Goal: Task Accomplishment & Management: Use online tool/utility

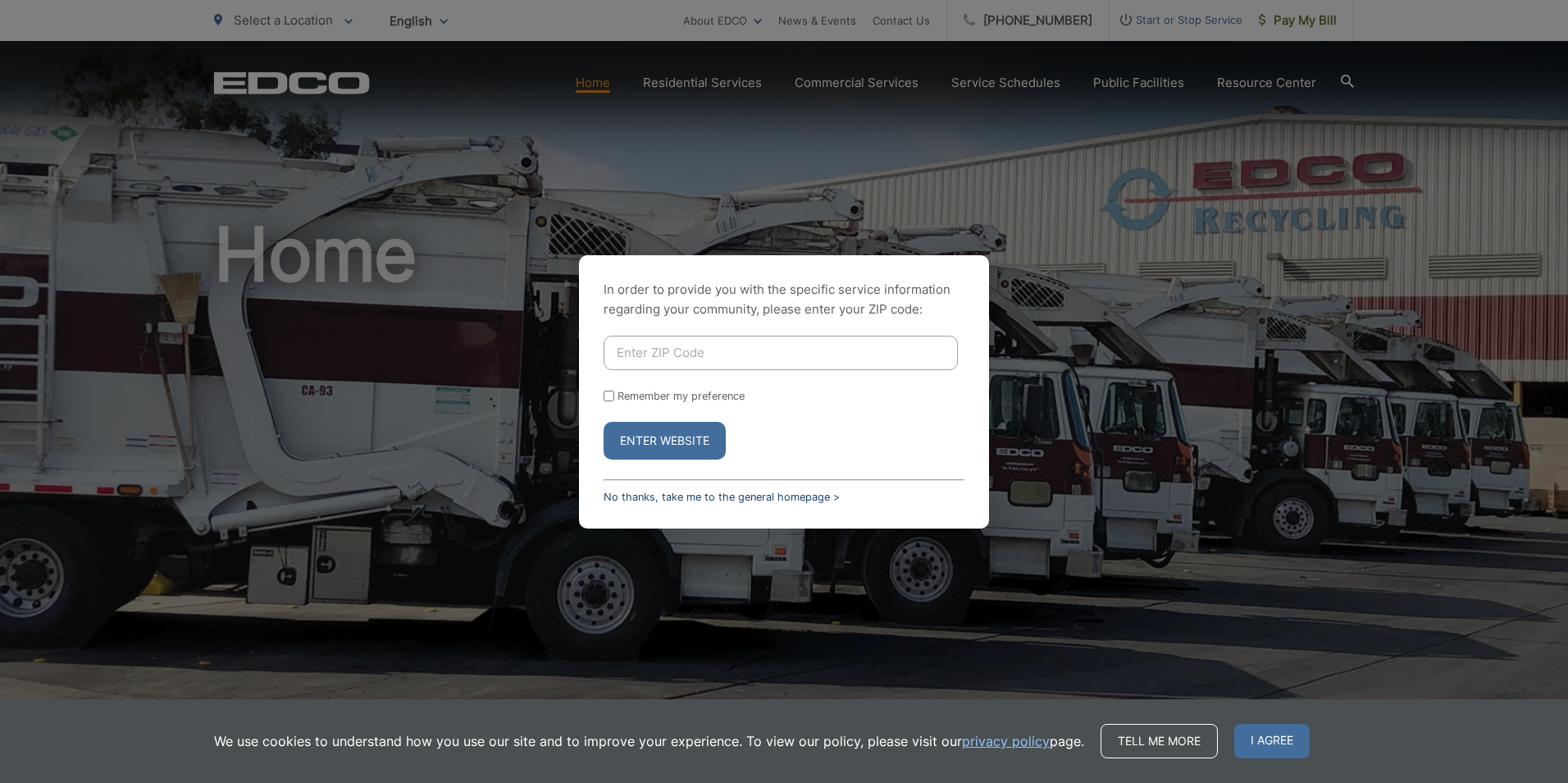
click at [712, 498] on link "No thanks, take me to the general homepage >" at bounding box center [721, 497] width 236 height 12
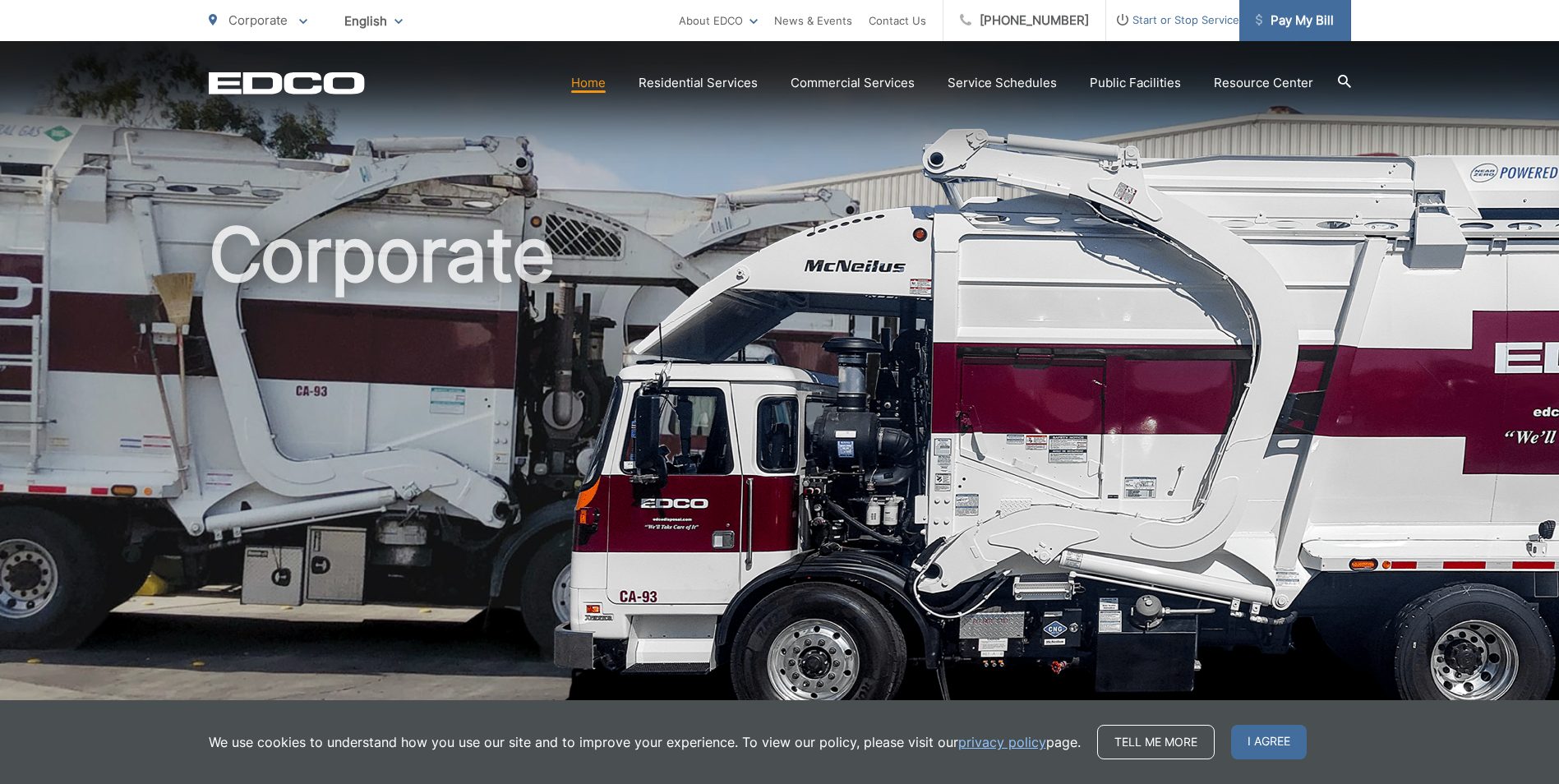
click at [1288, 14] on span "Pay My Bill" at bounding box center [1295, 20] width 78 height 20
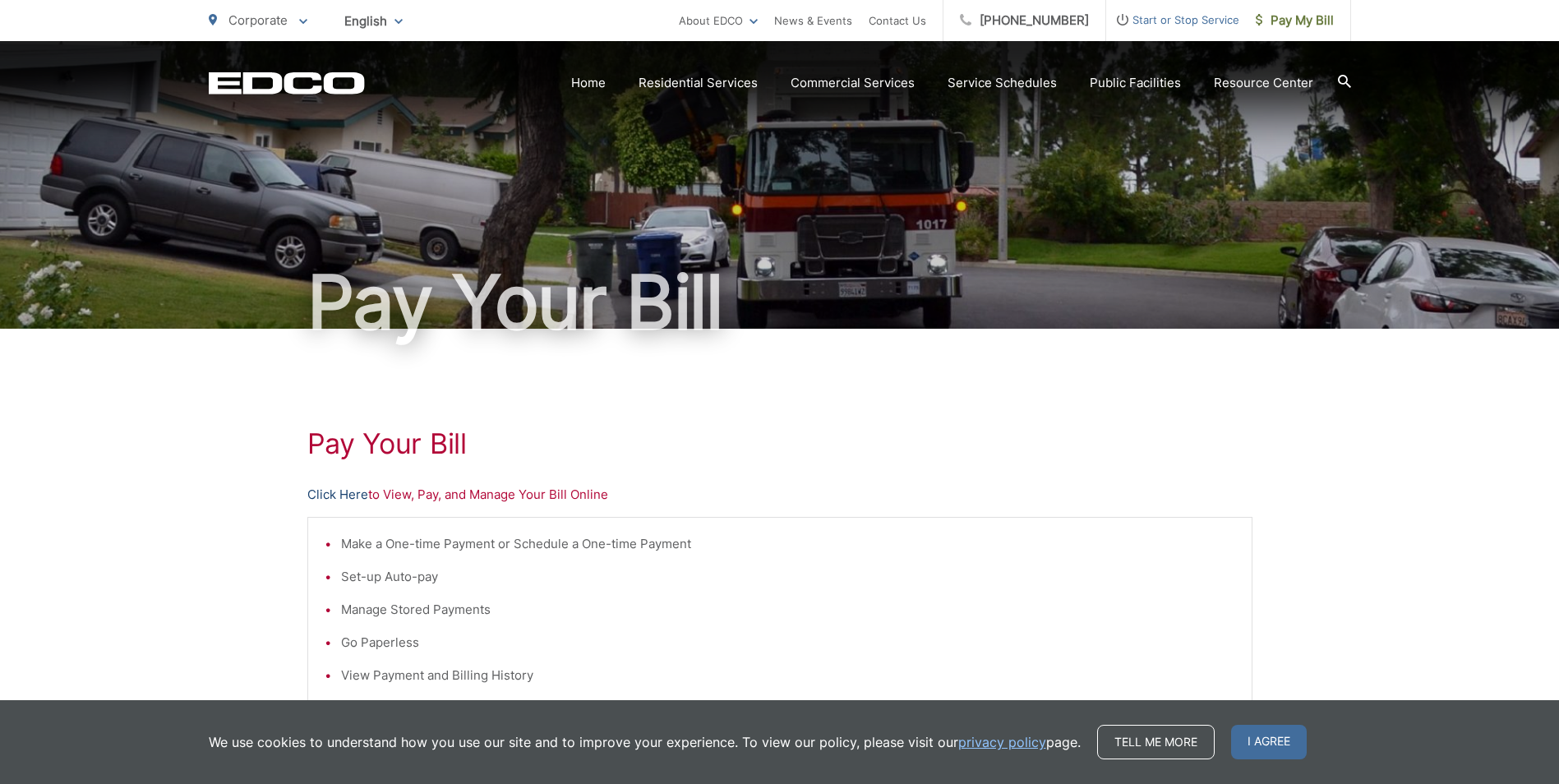
click at [318, 491] on link "Click Here" at bounding box center [338, 494] width 61 height 20
